Goal: Transaction & Acquisition: Obtain resource

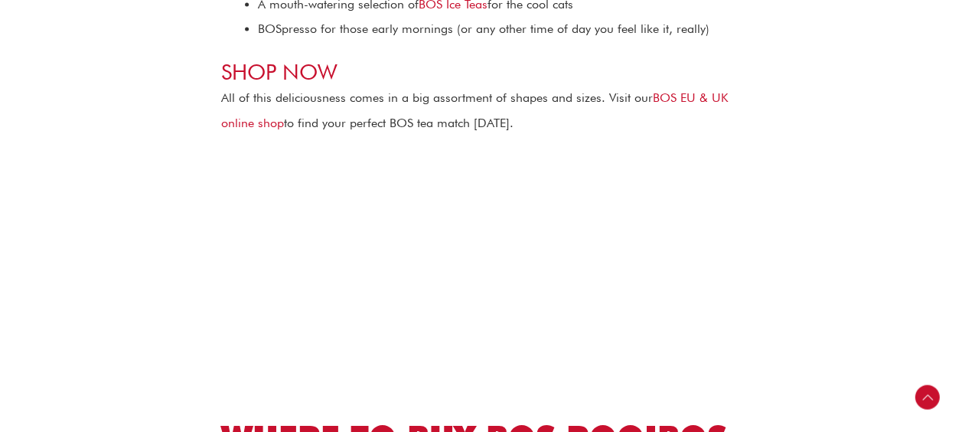
scroll to position [4211, 0]
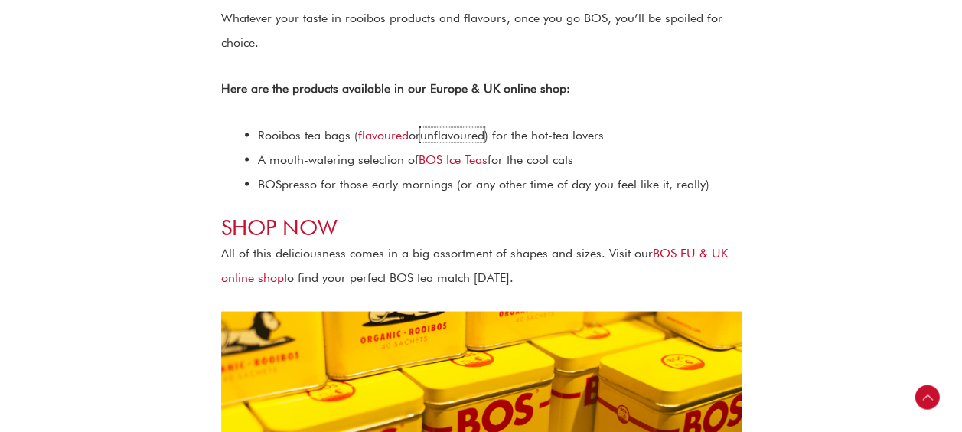
scroll to position [4201, 0]
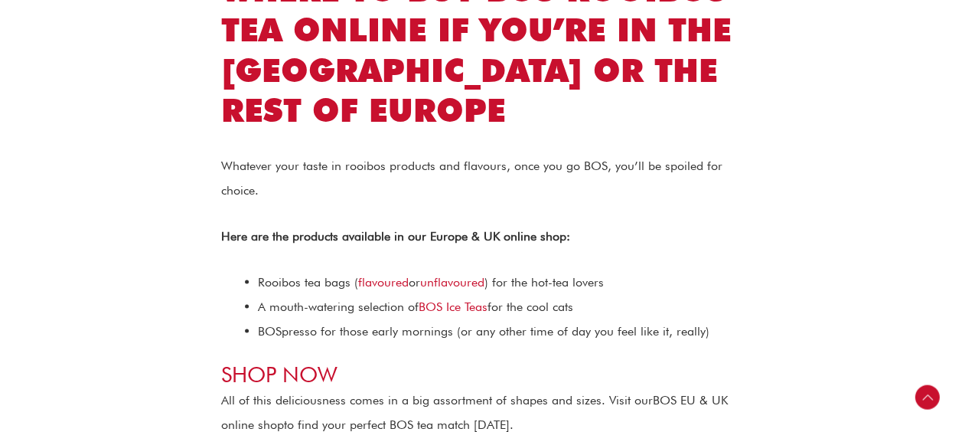
click at [693, 392] on link "BOS EU & UK online shop" at bounding box center [474, 411] width 507 height 39
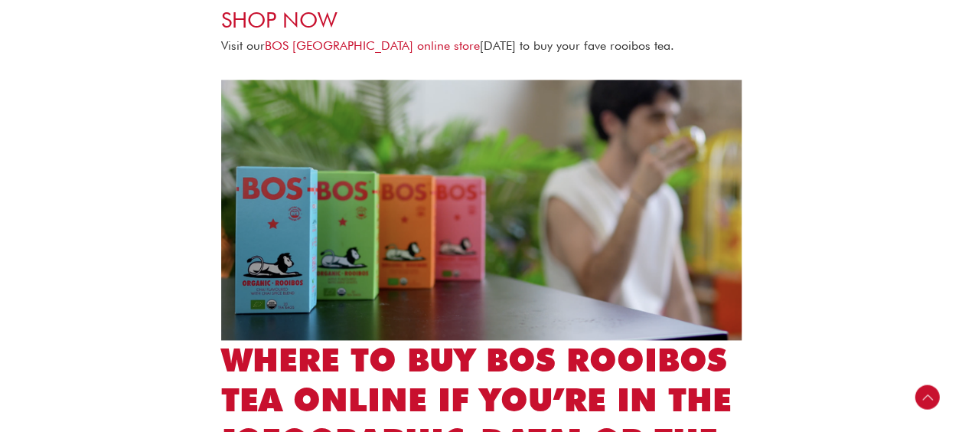
scroll to position [3765, 0]
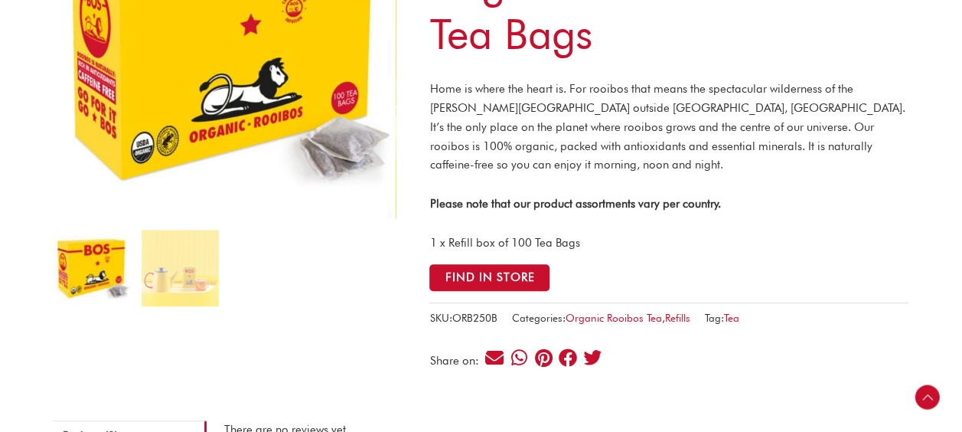
scroll to position [263, 0]
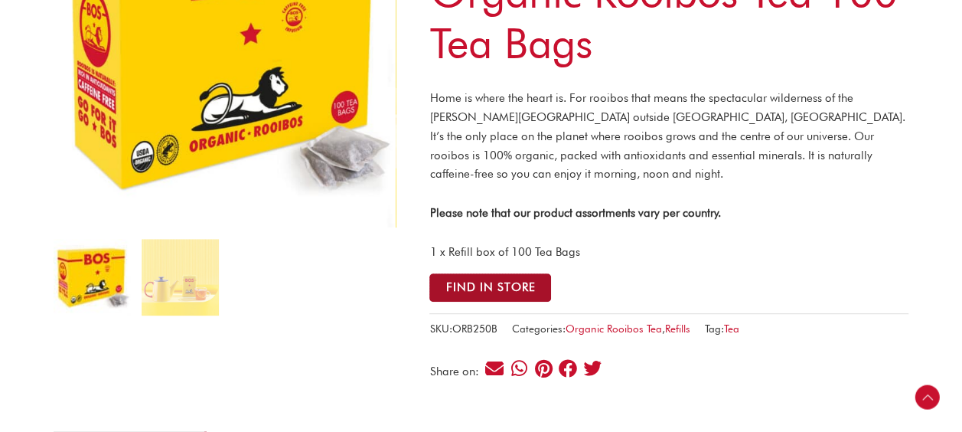
click at [524, 292] on button "Find in Store" at bounding box center [491, 287] width 122 height 28
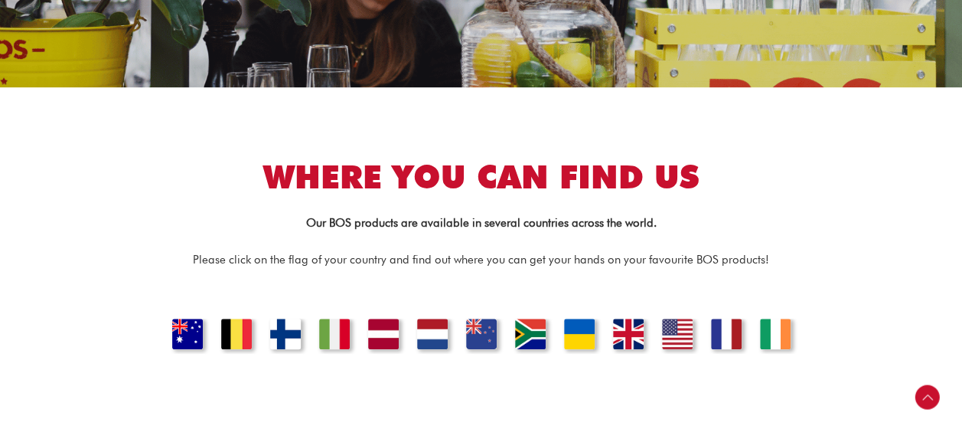
scroll to position [359, 0]
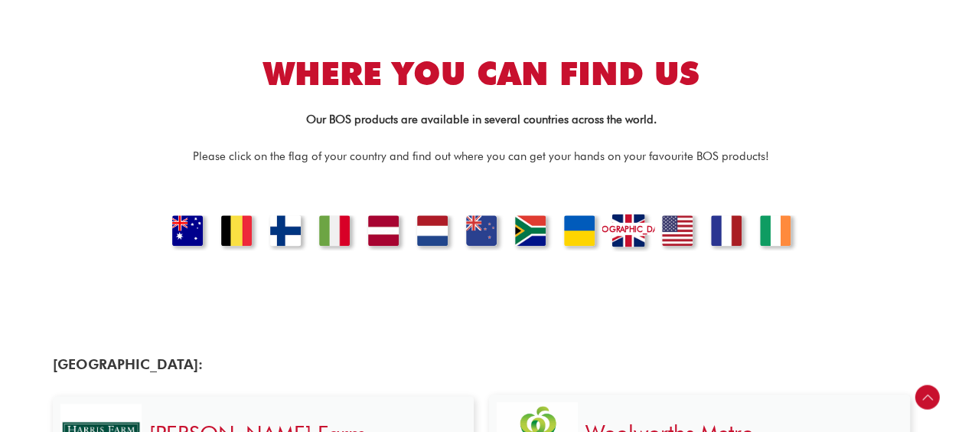
click at [617, 220] on link "UNITED KINGDOM" at bounding box center [628, 233] width 52 height 38
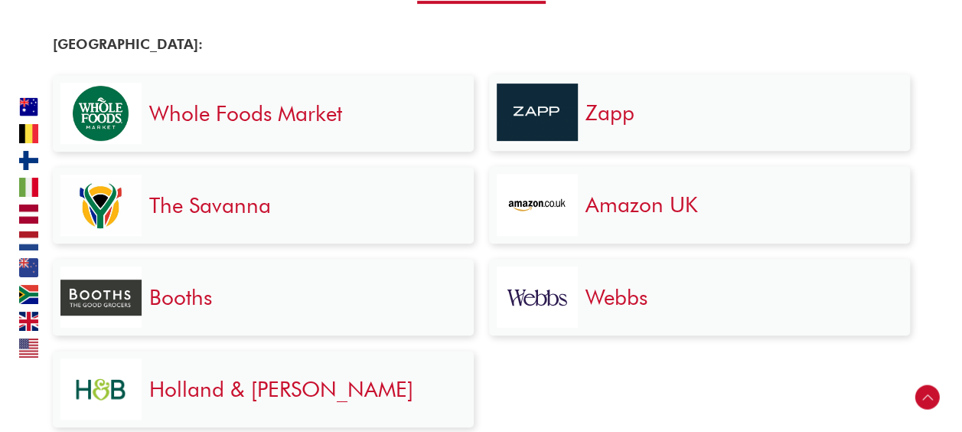
scroll to position [3202, 0]
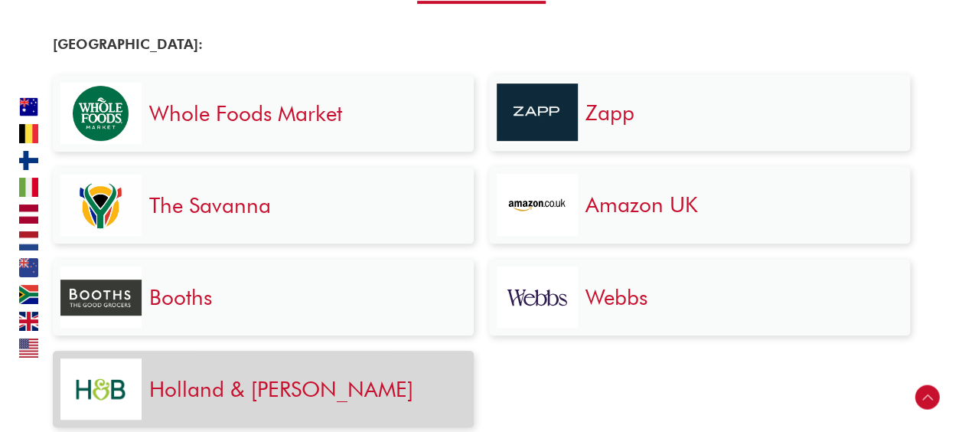
click at [279, 386] on link "Holland & Barrett" at bounding box center [281, 389] width 264 height 26
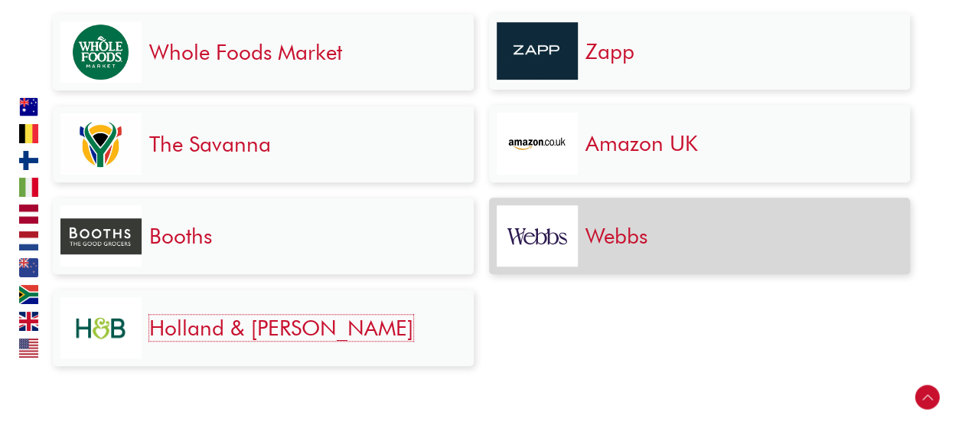
scroll to position [3182, 0]
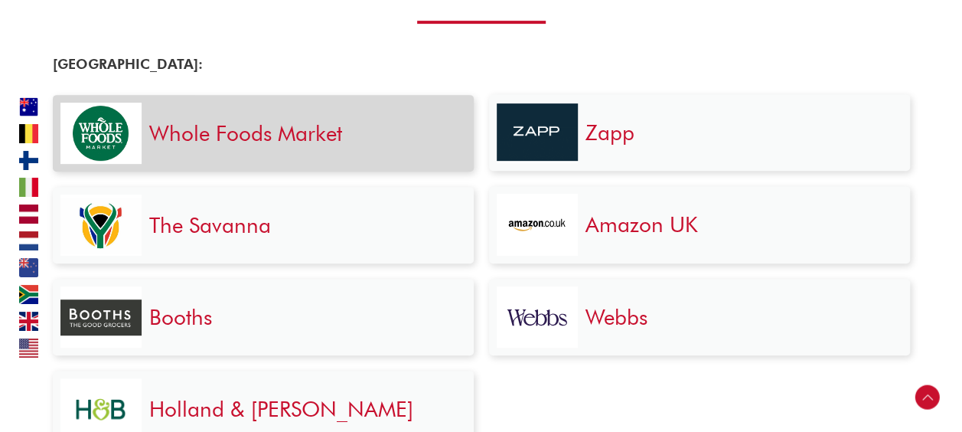
click at [209, 136] on link "Whole Foods Market" at bounding box center [245, 133] width 193 height 26
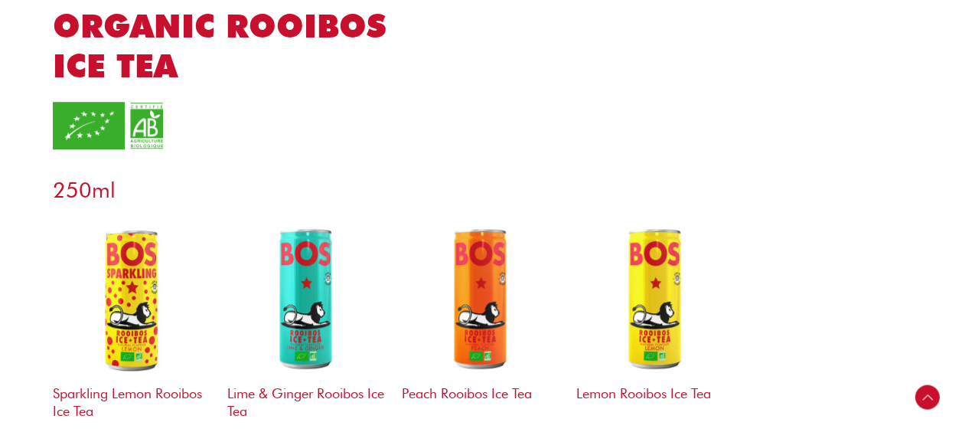
scroll to position [463, 0]
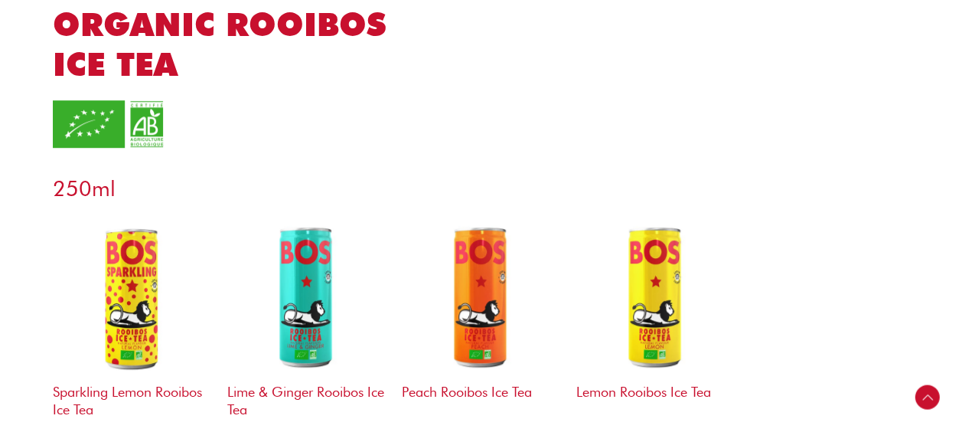
drag, startPoint x: 0, startPoint y: 0, endPoint x: 560, endPoint y: 225, distance: 604.0
click at [560, 225] on img at bounding box center [481, 296] width 159 height 159
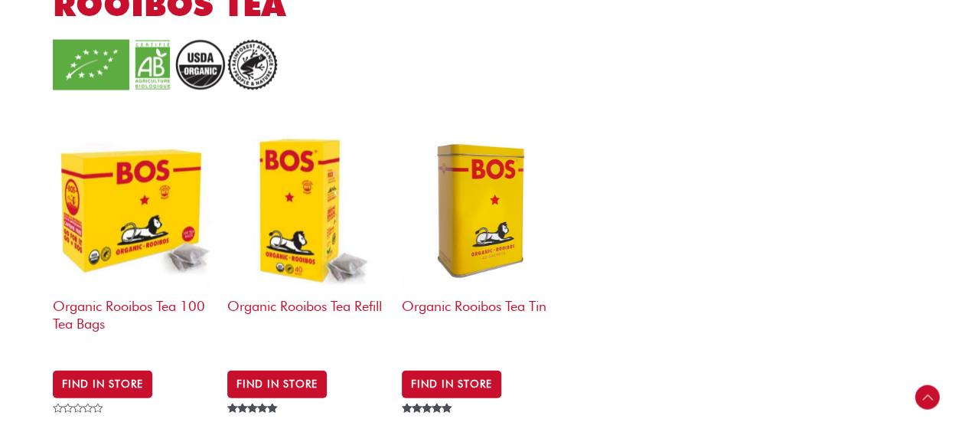
scroll to position [1597, 0]
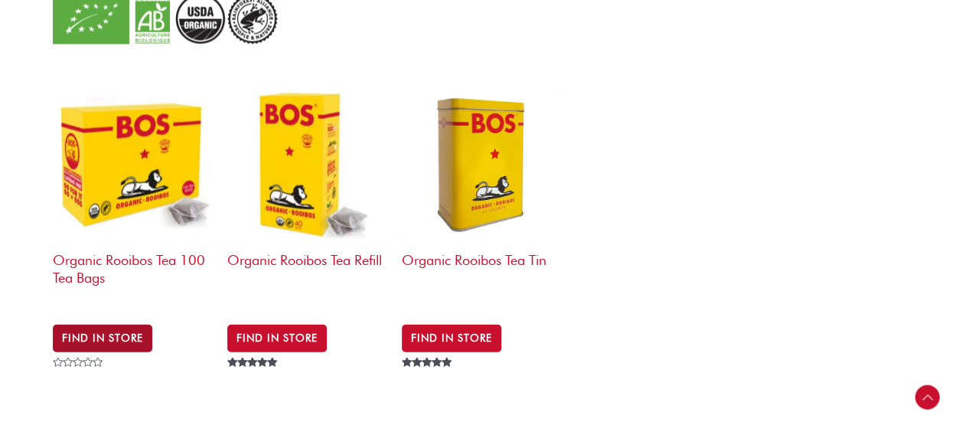
click at [126, 325] on link "Find in Store" at bounding box center [103, 339] width 100 height 28
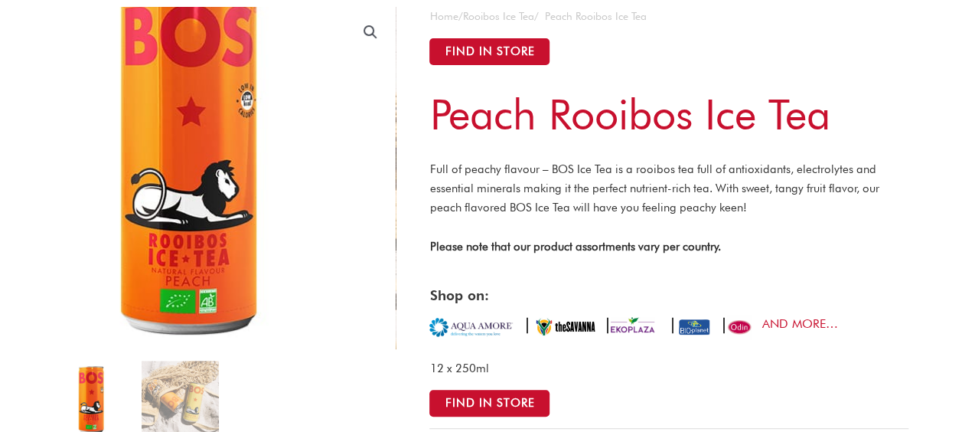
scroll to position [141, 0]
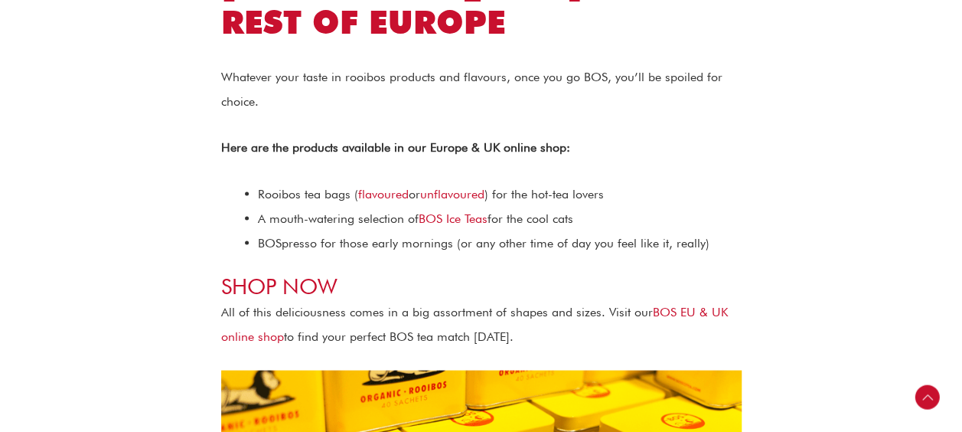
scroll to position [4252, 0]
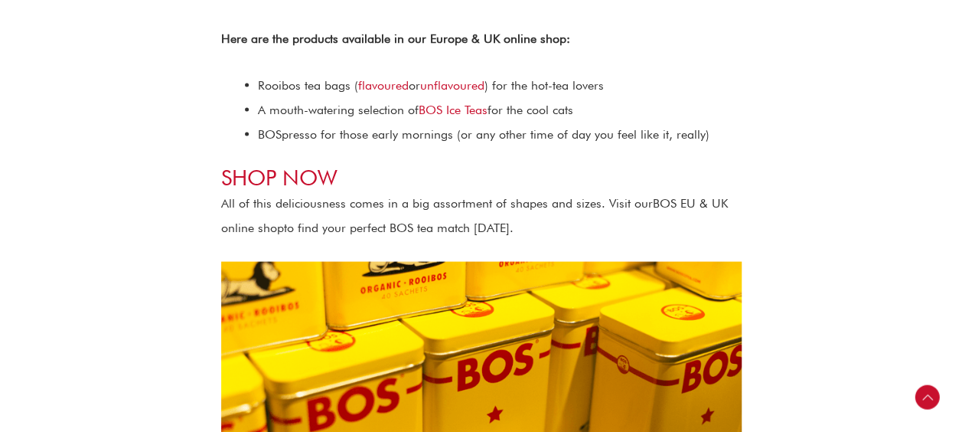
click at [666, 234] on link "BOS EU & UK online shop" at bounding box center [474, 214] width 507 height 39
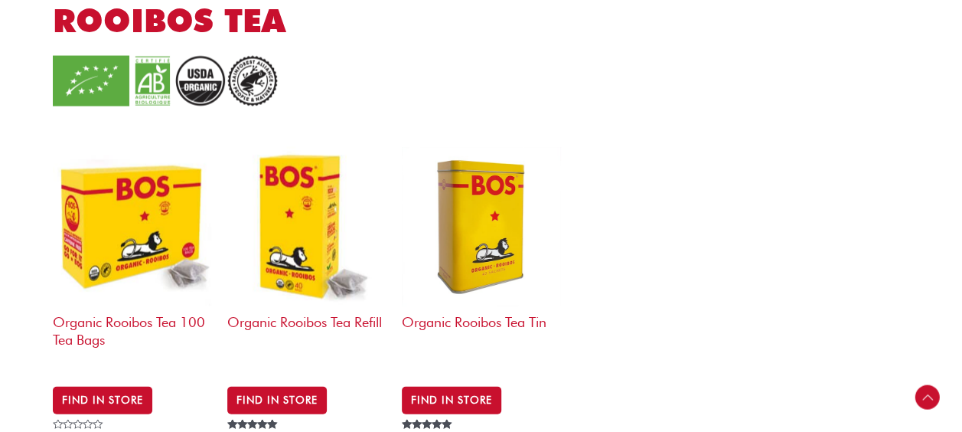
scroll to position [1536, 0]
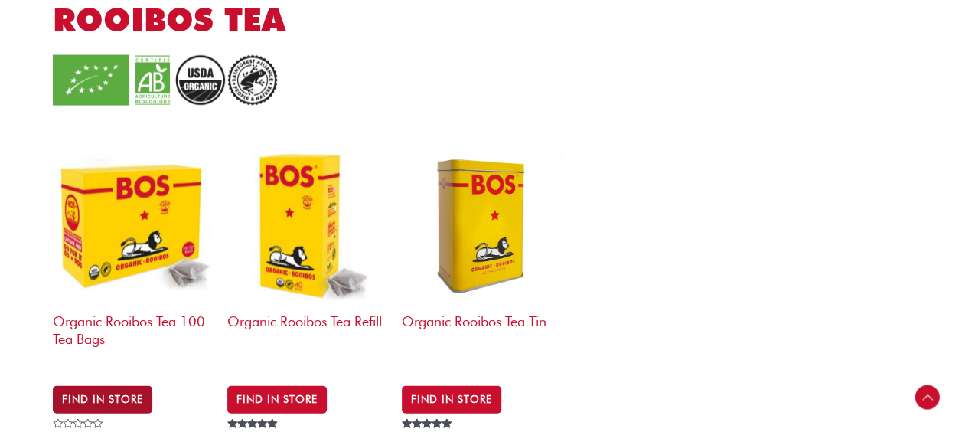
click at [127, 386] on link "Find in Store" at bounding box center [103, 400] width 100 height 28
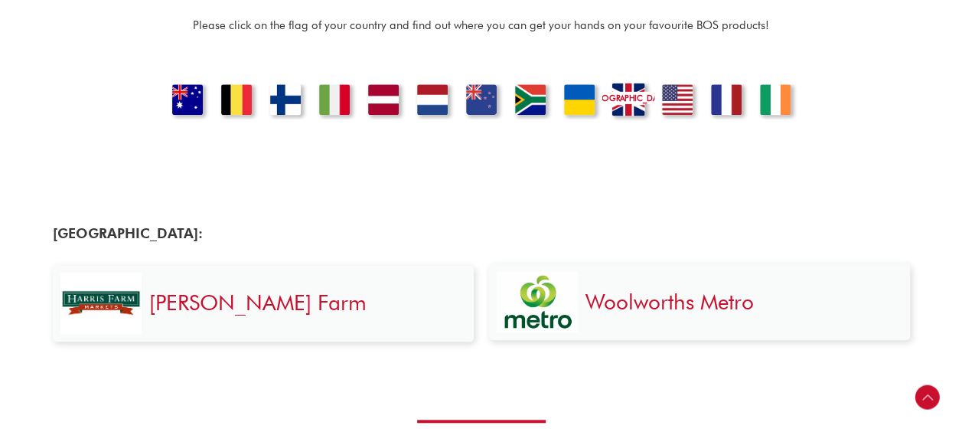
click at [631, 110] on link "[GEOGRAPHIC_DATA]" at bounding box center [628, 102] width 52 height 38
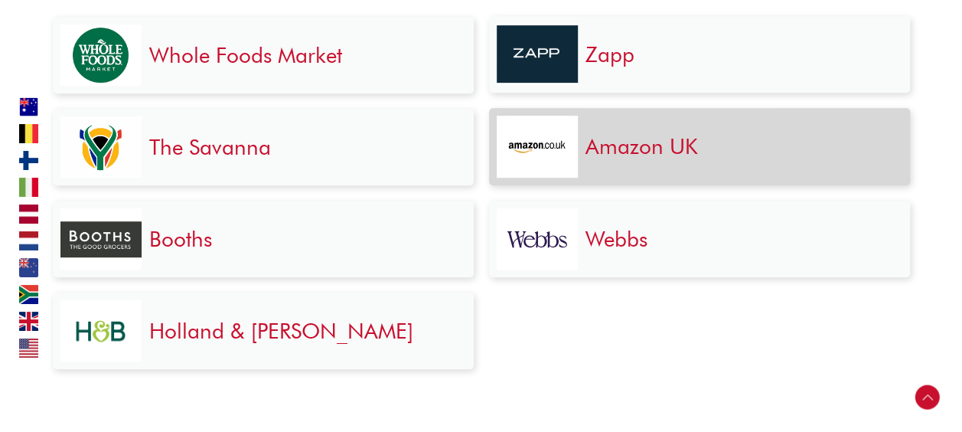
scroll to position [3262, 0]
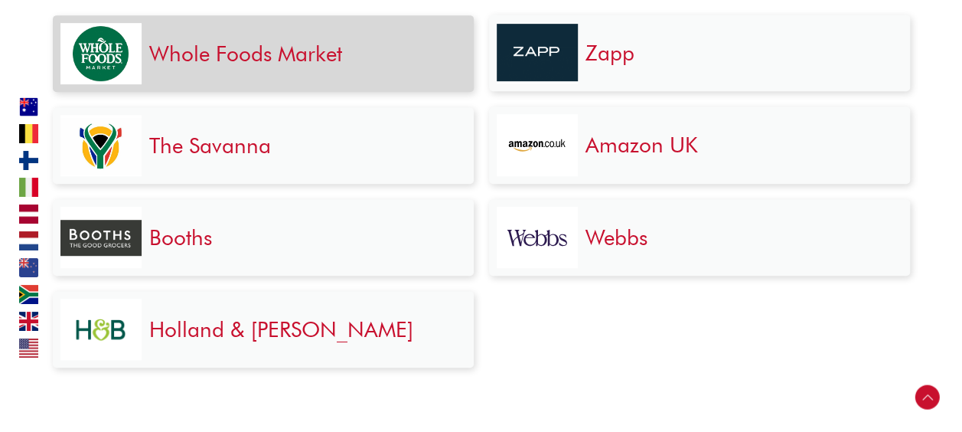
click at [240, 53] on link "Whole Foods Market" at bounding box center [245, 54] width 193 height 26
